Goal: Check status

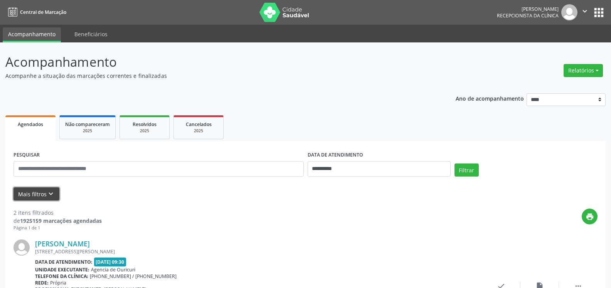
click at [42, 193] on button "Mais filtros keyboard_arrow_down" at bounding box center [37, 194] width 46 height 14
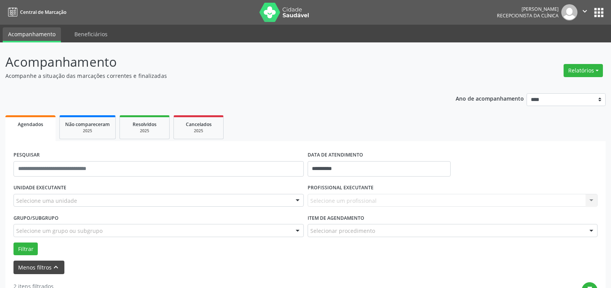
click at [42, 193] on label "UNIDADE EXECUTANTE" at bounding box center [40, 188] width 53 height 12
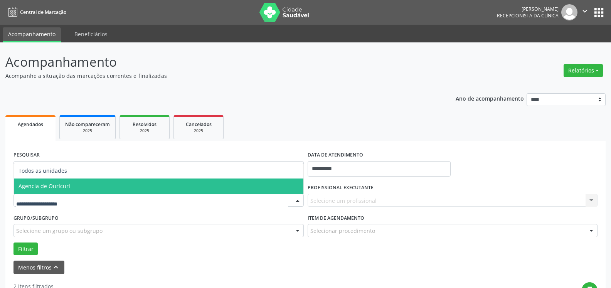
click at [79, 184] on span "Agencia de Ouricuri" at bounding box center [159, 186] width 290 height 15
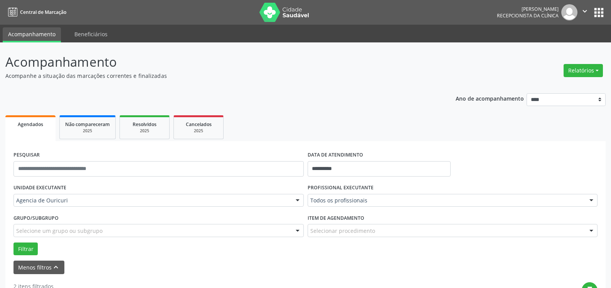
click at [355, 196] on div "Todos os profissionais" at bounding box center [453, 200] width 290 height 13
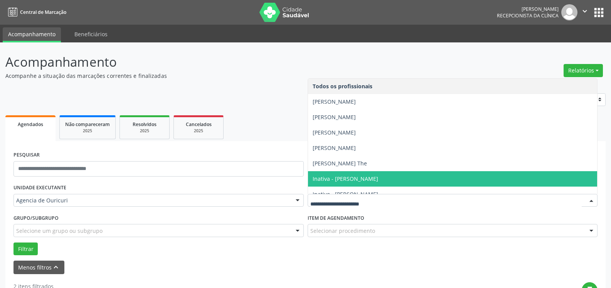
scroll to position [162, 0]
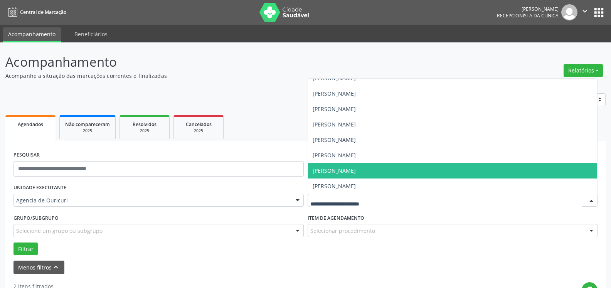
click at [356, 171] on span "[PERSON_NAME]" at bounding box center [334, 170] width 43 height 7
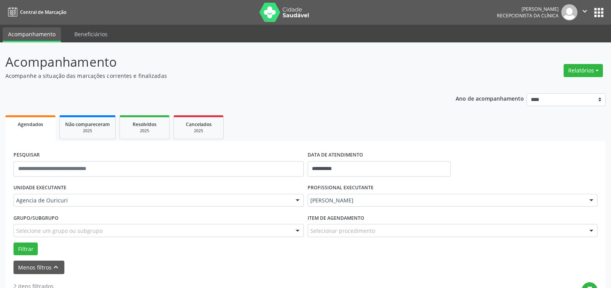
click at [344, 236] on div "Selecionar procedimento" at bounding box center [453, 230] width 290 height 13
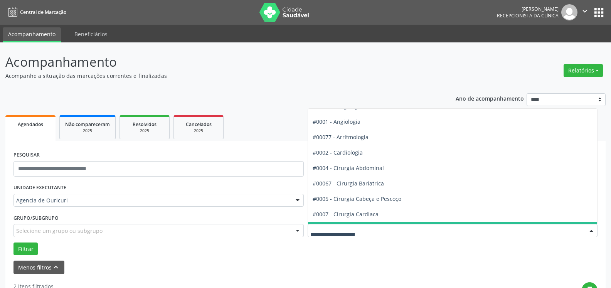
scroll to position [0, 0]
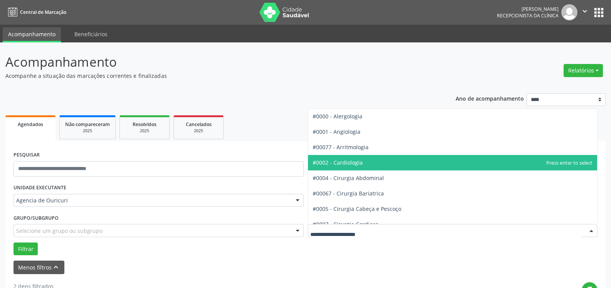
click at [365, 164] on span "#0002 - Cardiologia" at bounding box center [453, 162] width 290 height 15
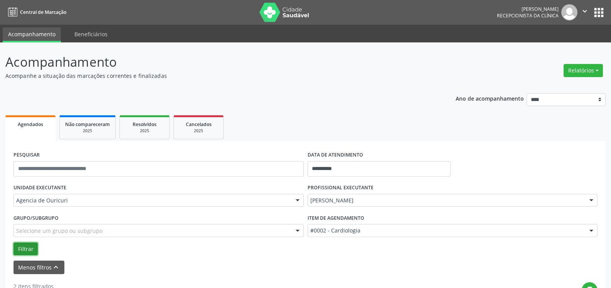
click at [26, 247] on button "Filtrar" at bounding box center [26, 249] width 24 height 13
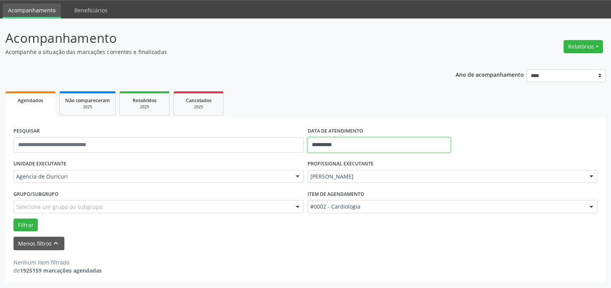
click at [383, 142] on input "**********" at bounding box center [379, 144] width 143 height 15
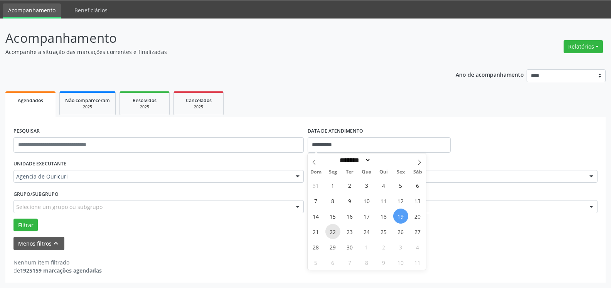
click at [334, 233] on span "22" at bounding box center [333, 231] width 15 height 15
type input "**********"
click at [334, 233] on span "22" at bounding box center [333, 231] width 15 height 15
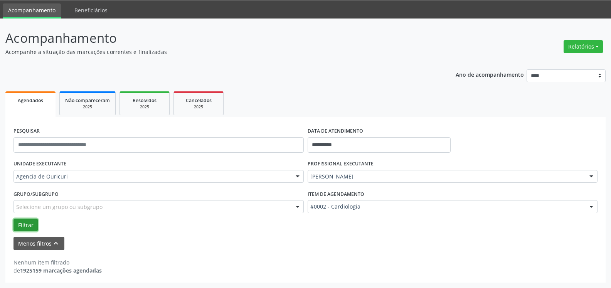
click at [25, 225] on button "Filtrar" at bounding box center [26, 225] width 24 height 13
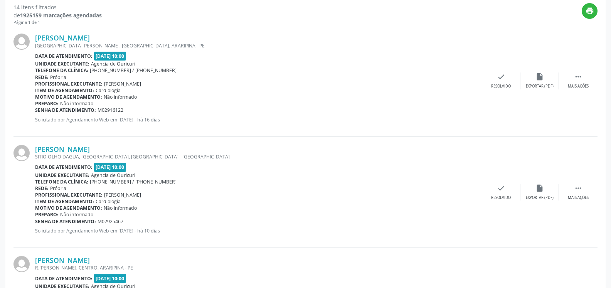
scroll to position [275, 0]
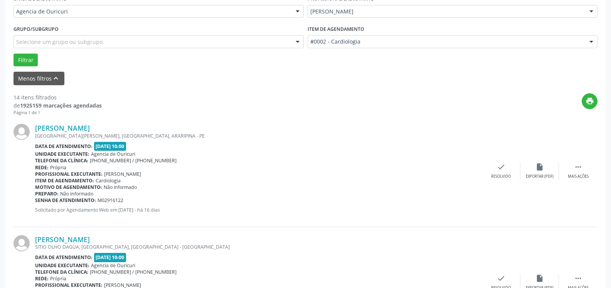
scroll to position [159, 0]
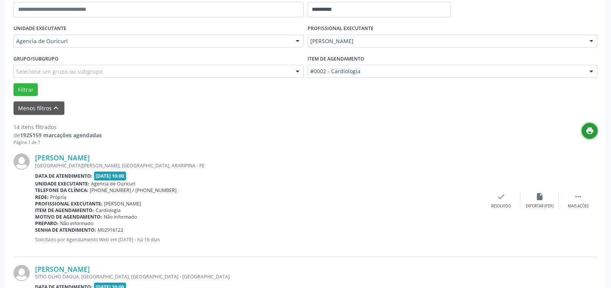
click at [594, 130] on icon "print" at bounding box center [590, 131] width 8 height 8
